Goal: Complete application form

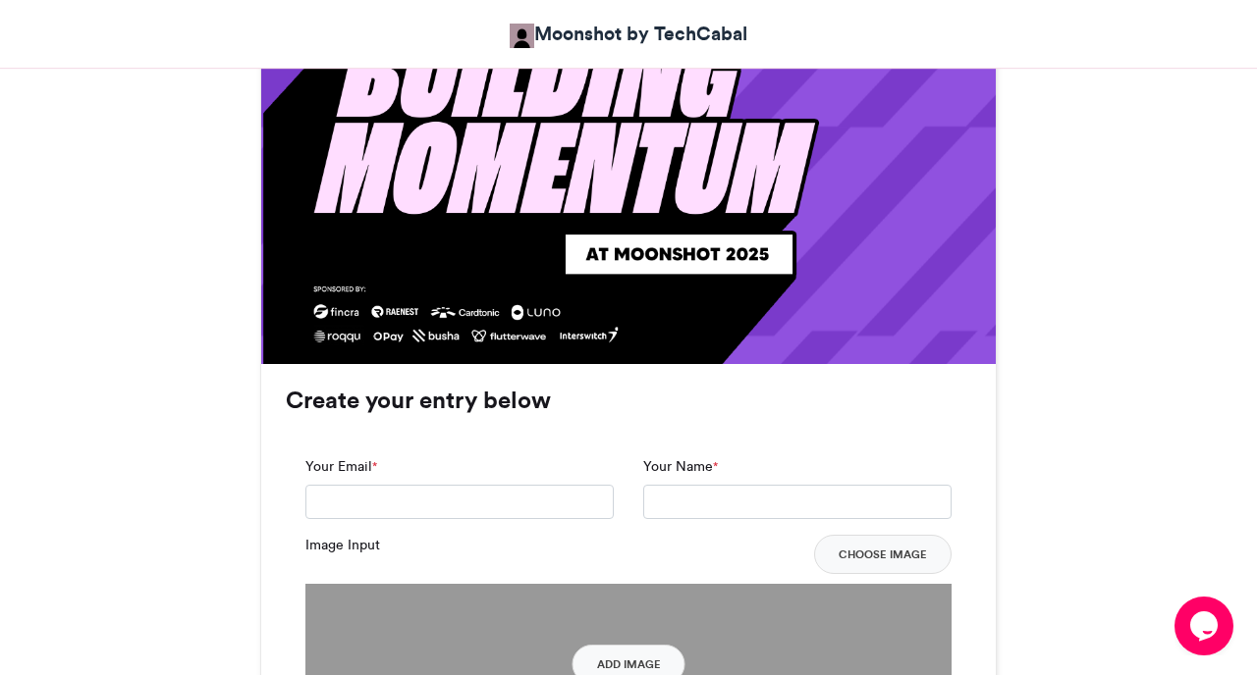
scroll to position [1498, 0]
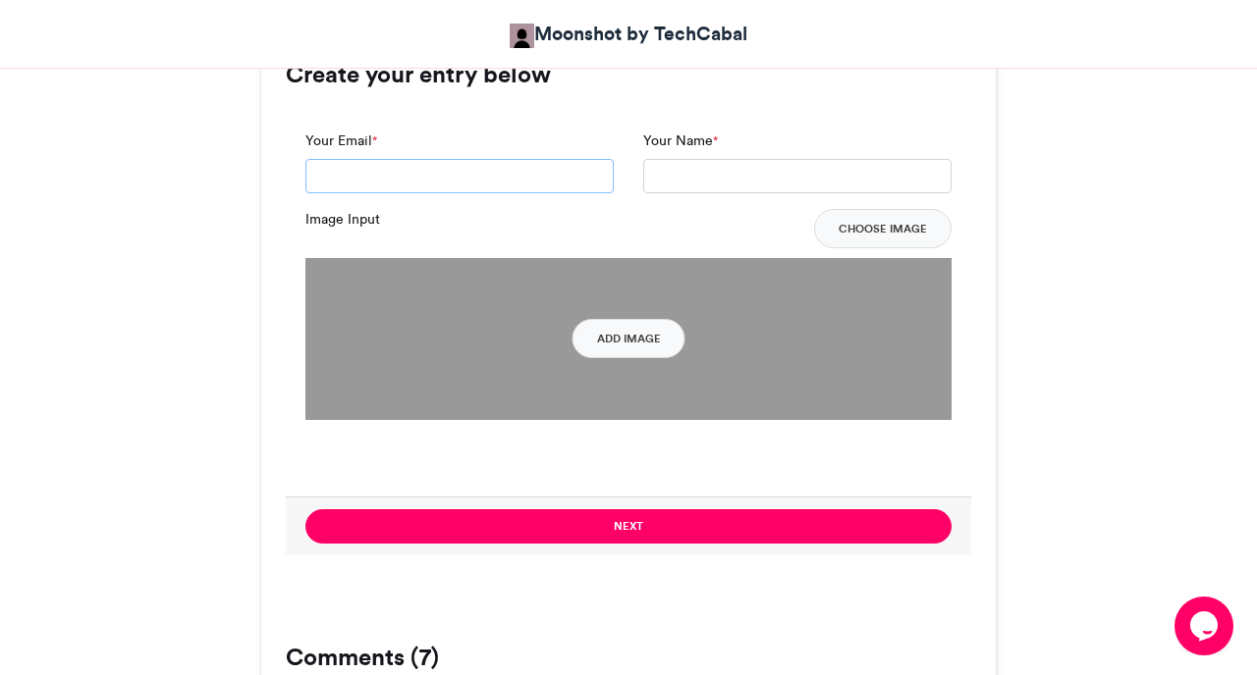
click at [553, 169] on input "Your Email *" at bounding box center [459, 176] width 308 height 35
type input "**********"
type input "*"
type input "**********"
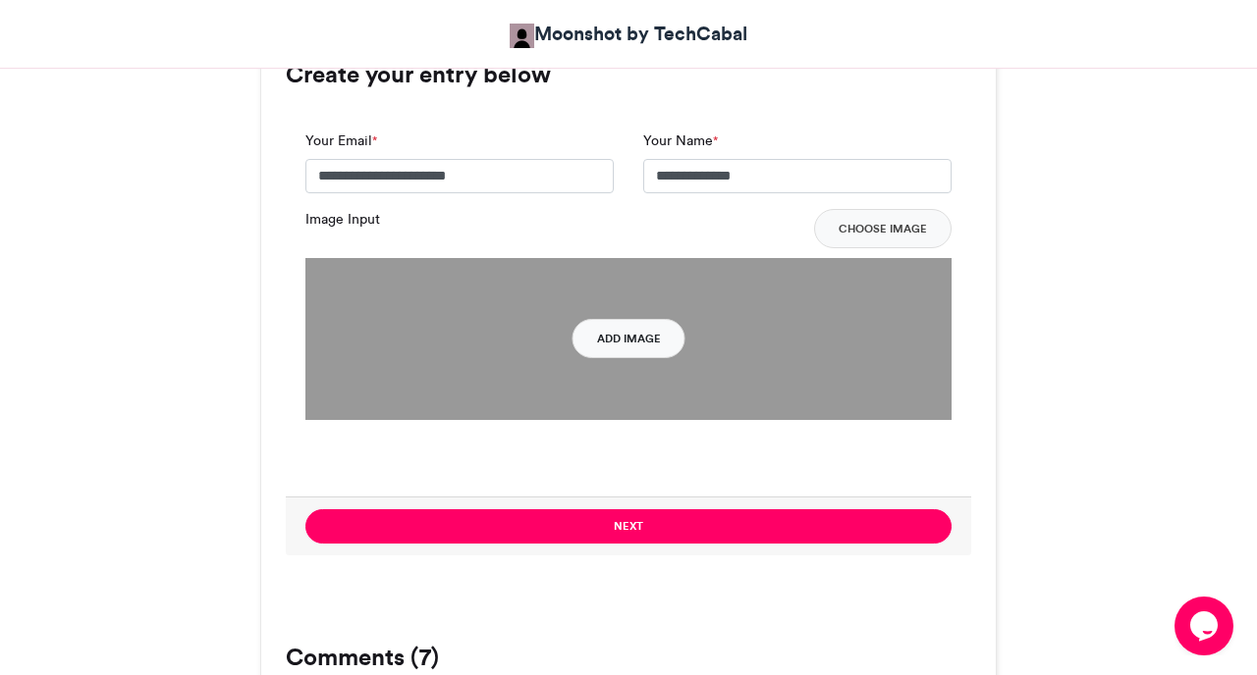
click at [628, 353] on button "Add Image" at bounding box center [628, 338] width 113 height 39
click at [616, 351] on button "Add Image" at bounding box center [628, 338] width 113 height 39
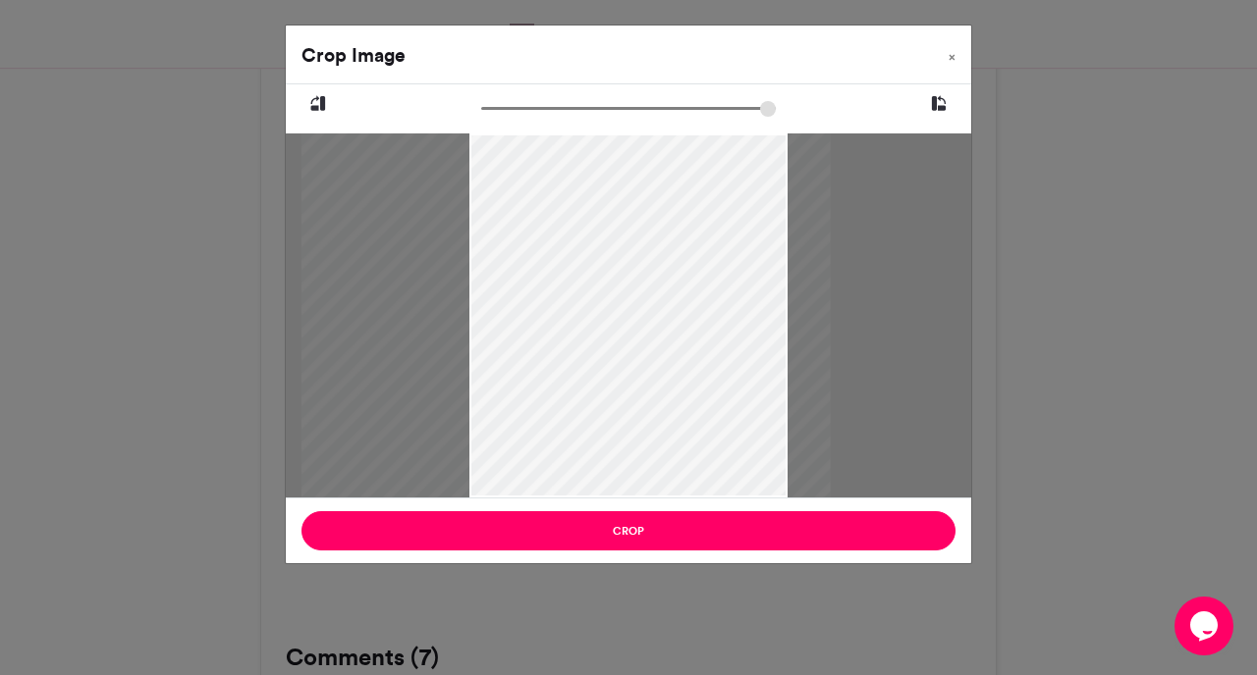
drag, startPoint x: 684, startPoint y: 284, endPoint x: 621, endPoint y: 282, distance: 62.9
click at [621, 282] on div at bounding box center [566, 316] width 529 height 364
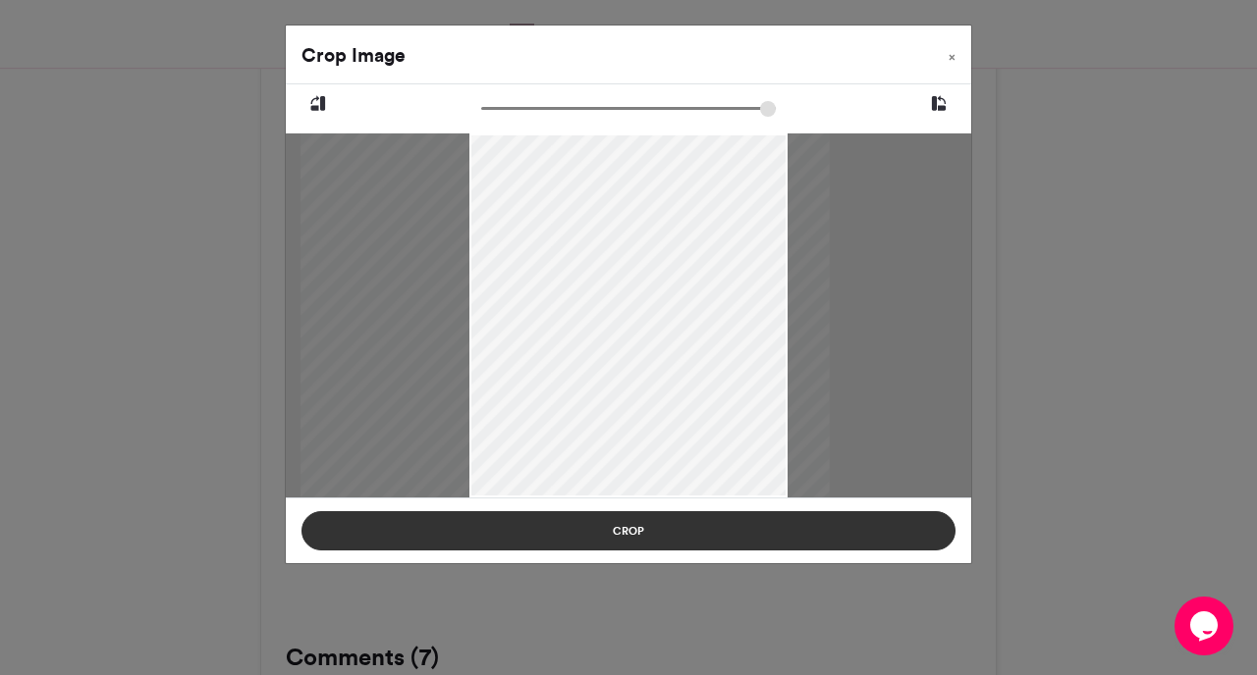
click at [711, 529] on button "Crop" at bounding box center [628, 530] width 654 height 39
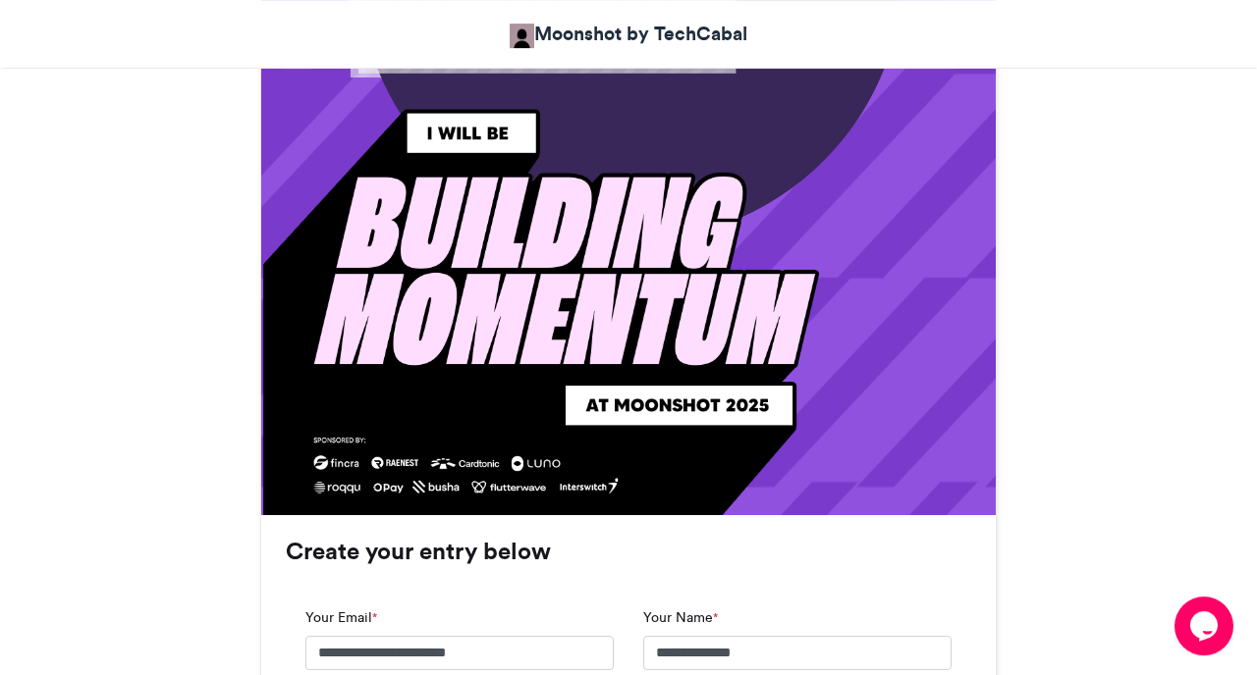
scroll to position [1438, 0]
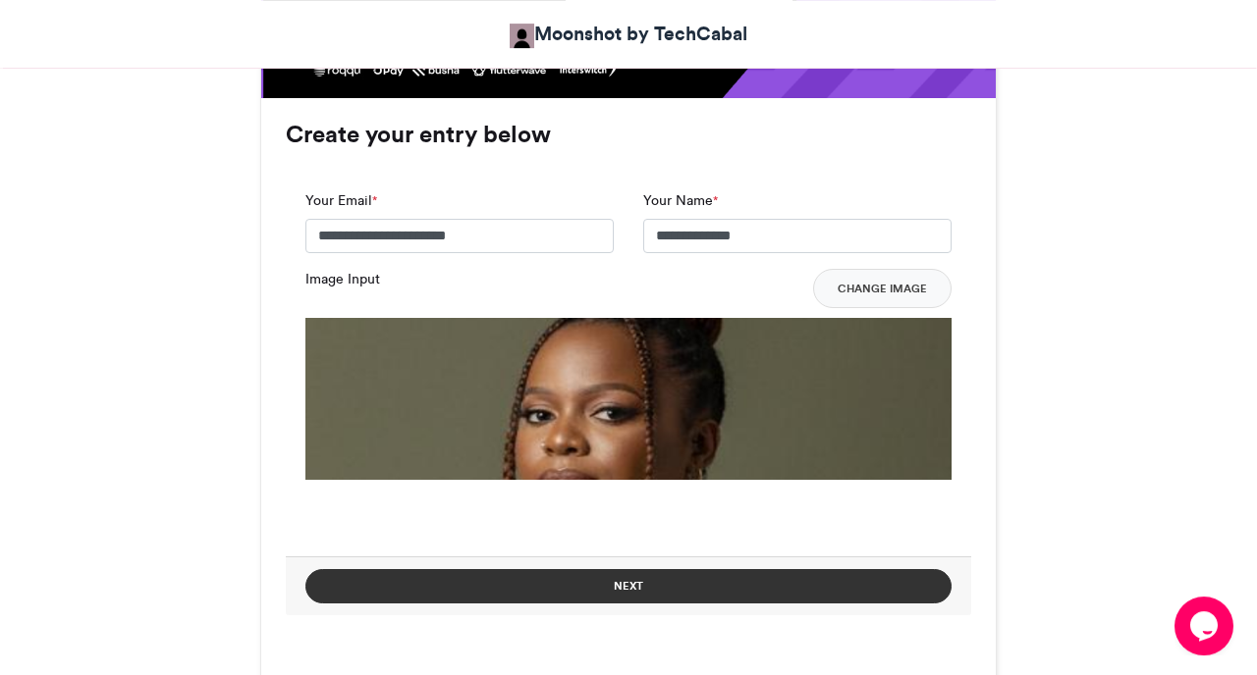
click at [689, 592] on button "Next" at bounding box center [628, 586] width 646 height 34
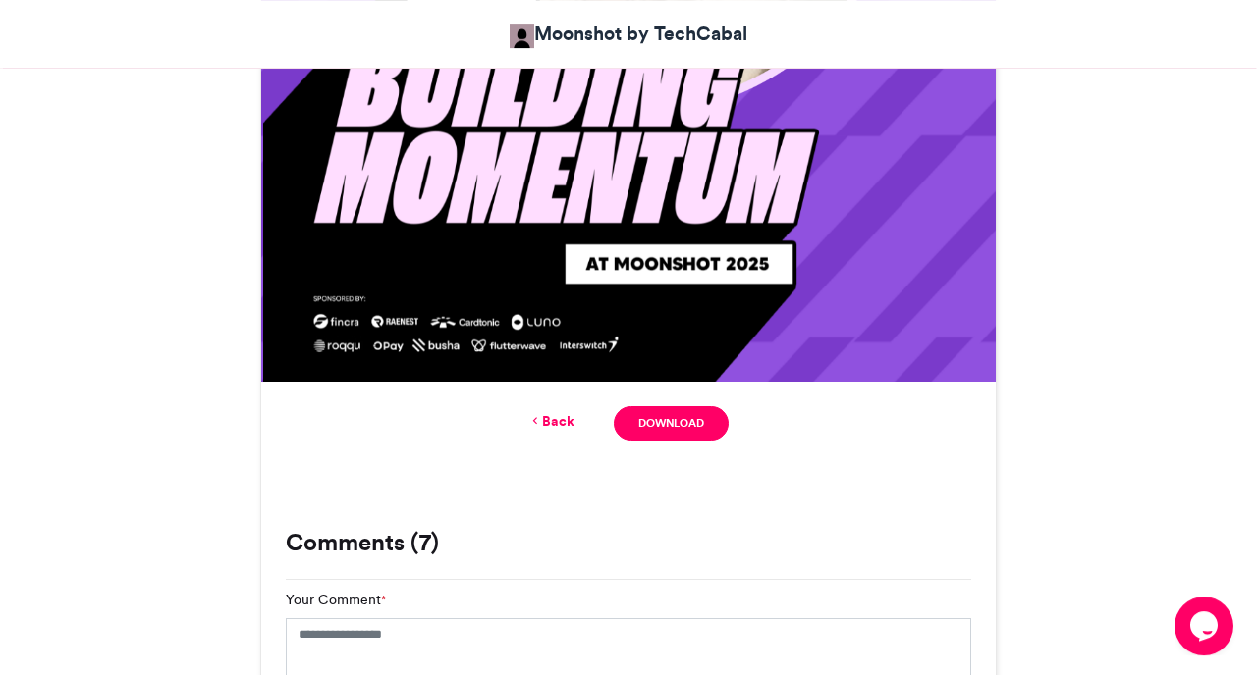
scroll to position [1044, 0]
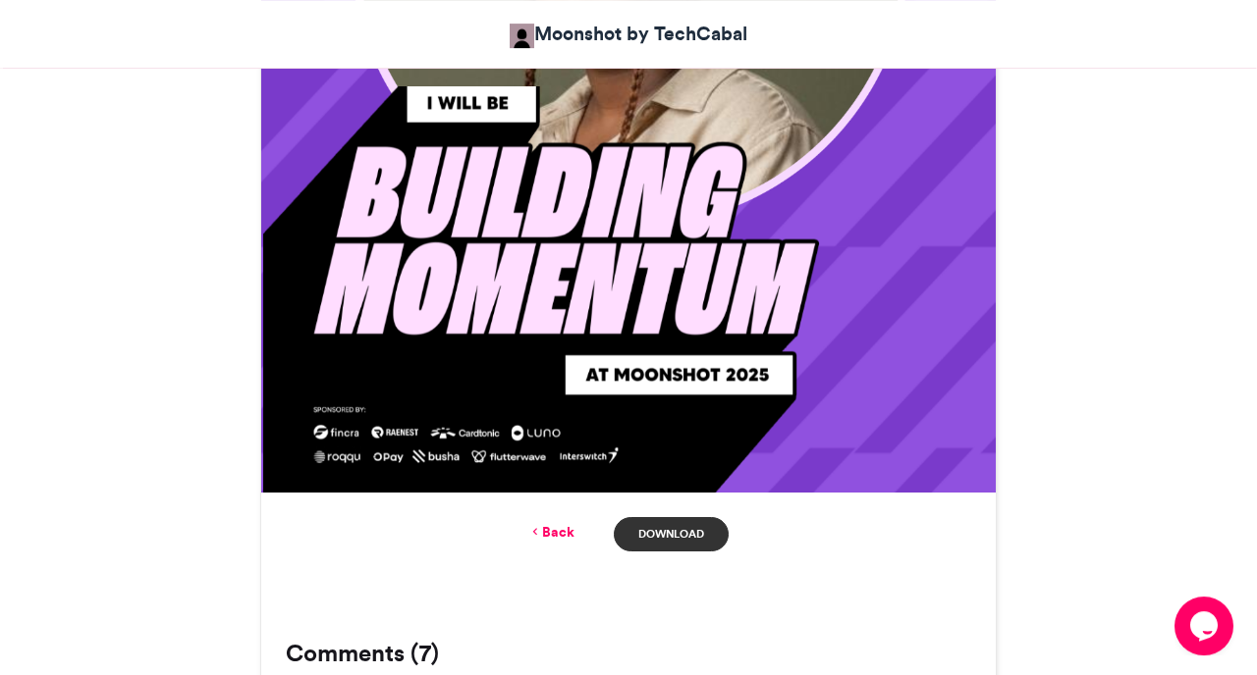
click at [654, 533] on link "Download" at bounding box center [671, 534] width 115 height 34
